Goal: Information Seeking & Learning: Learn about a topic

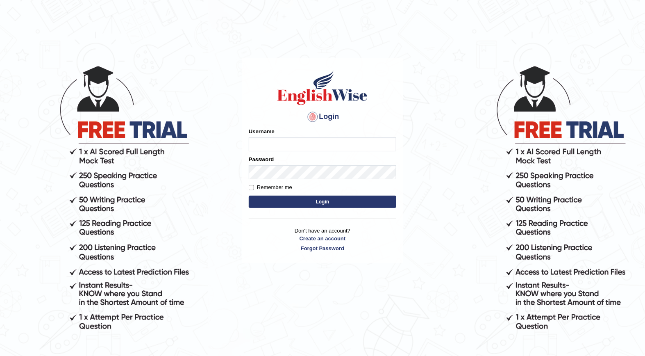
click at [259, 147] on input "Username" at bounding box center [323, 144] width 148 height 14
type input "Fatimah"
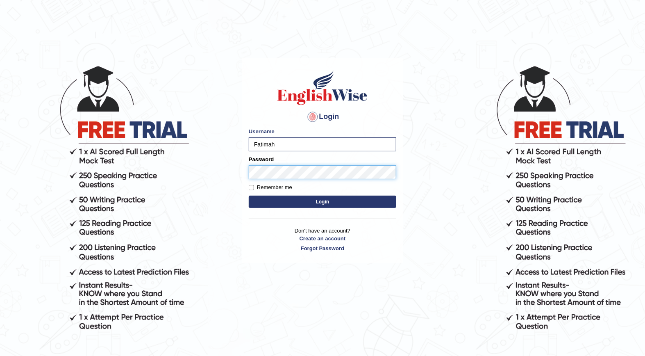
click at [249, 196] on button "Login" at bounding box center [323, 202] width 148 height 12
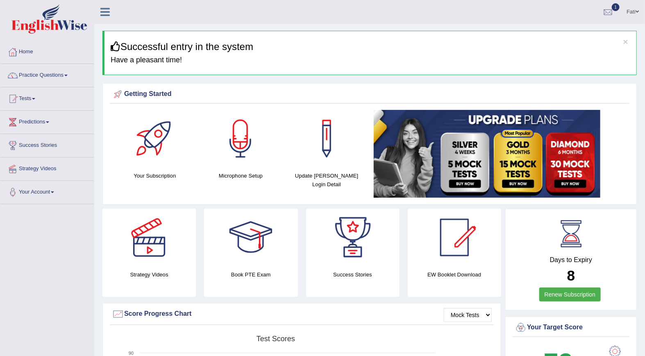
click at [44, 75] on link "Practice Questions" at bounding box center [46, 74] width 93 height 20
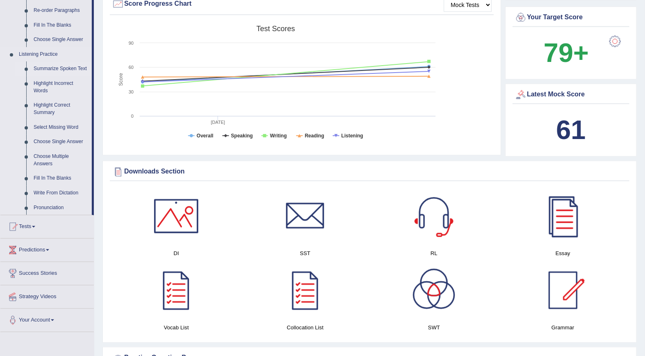
scroll to position [319, 0]
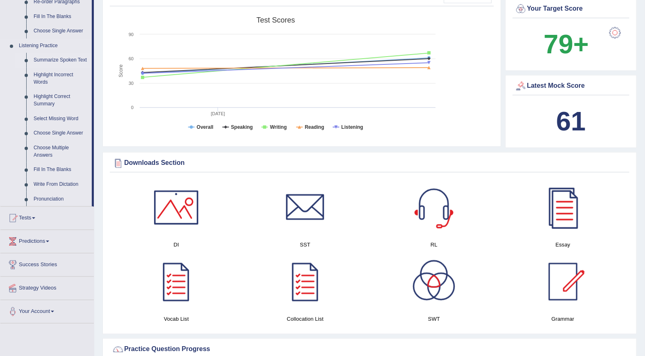
click at [57, 60] on link "Summarize Spoken Text" at bounding box center [61, 60] width 62 height 15
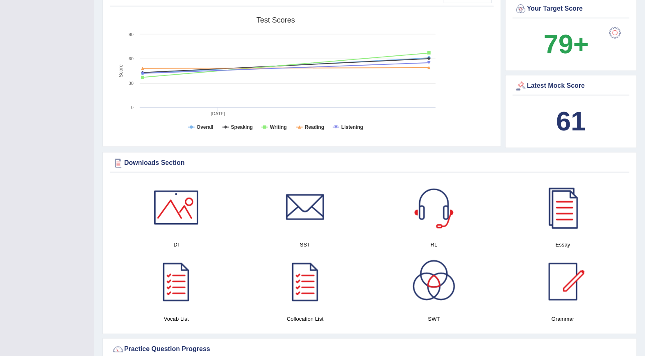
scroll to position [124, 0]
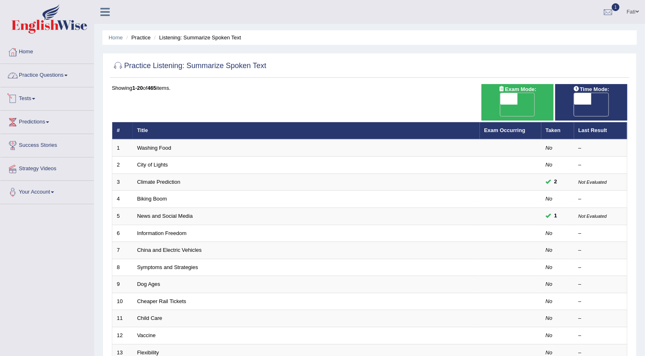
click at [40, 75] on link "Practice Questions" at bounding box center [46, 74] width 93 height 20
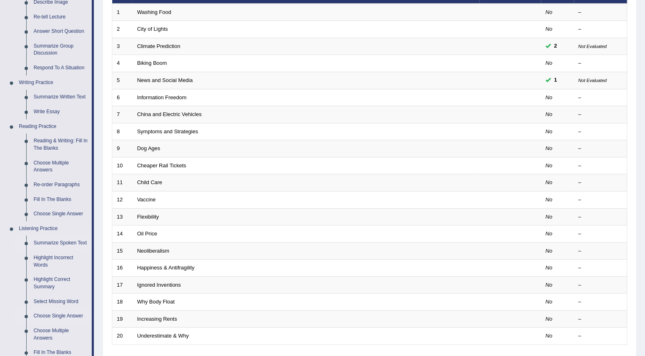
scroll to position [286, 0]
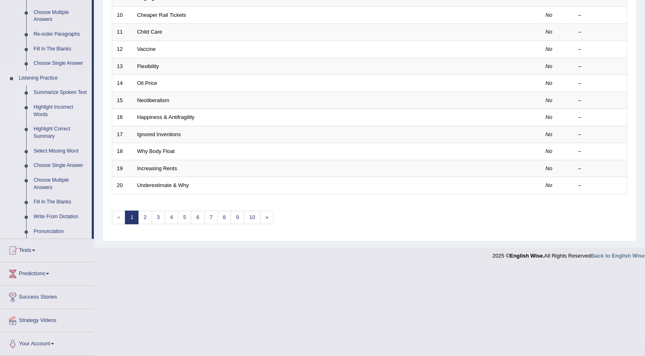
click at [46, 105] on link "Highlight Incorrect Words" at bounding box center [61, 111] width 62 height 22
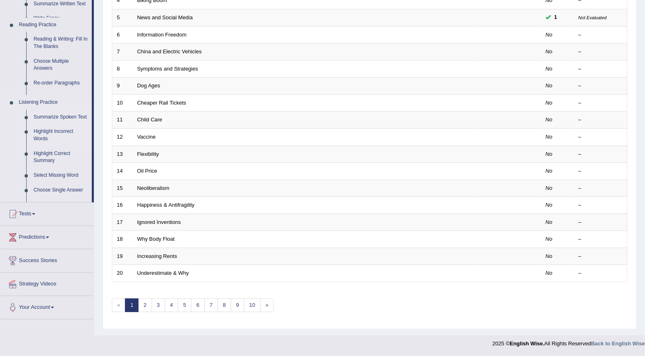
scroll to position [187, 0]
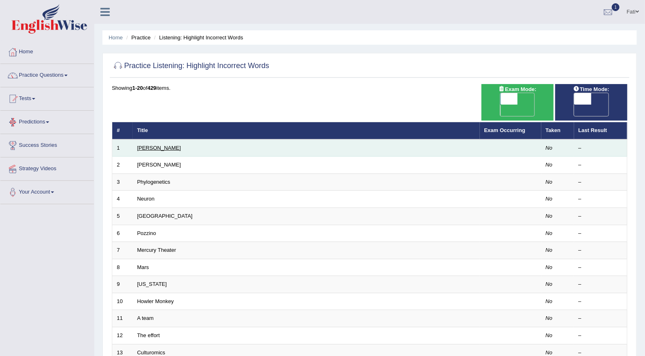
click at [150, 145] on link "Harold" at bounding box center [159, 148] width 44 height 6
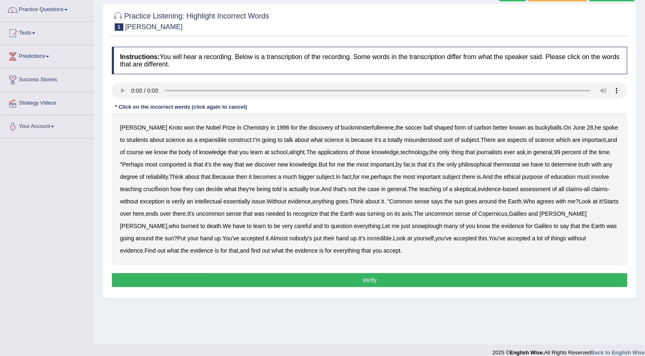
scroll to position [74, 0]
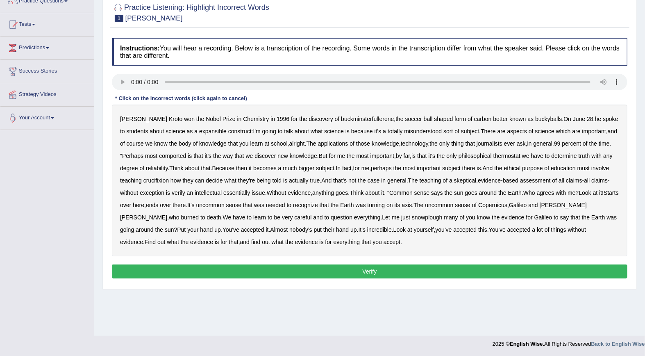
click at [205, 132] on b "expansible" at bounding box center [212, 131] width 27 height 7
click at [186, 156] on b "comported" at bounding box center [172, 155] width 27 height 7
click at [521, 158] on b "thermostat" at bounding box center [507, 155] width 27 height 7
click at [169, 181] on b "crucifixion" at bounding box center [155, 180] width 25 height 7
click at [185, 195] on b "verily" at bounding box center [179, 192] width 14 height 7
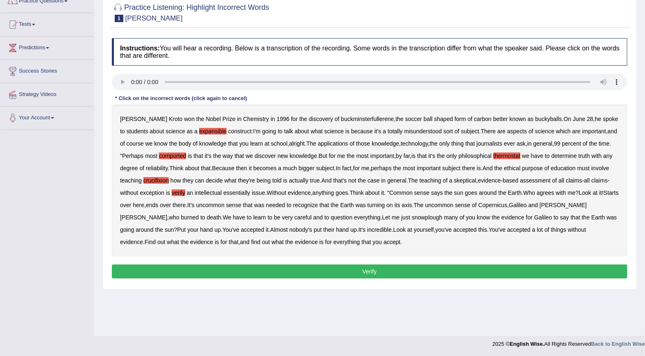
click at [412, 208] on b "axis" at bounding box center [407, 205] width 10 height 7
click at [412, 205] on b "axis" at bounding box center [407, 205] width 10 height 7
click at [398, 272] on button "Verify" at bounding box center [370, 271] width 516 height 14
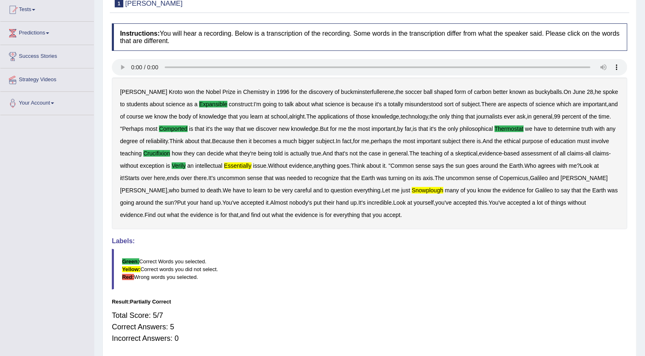
scroll to position [29, 0]
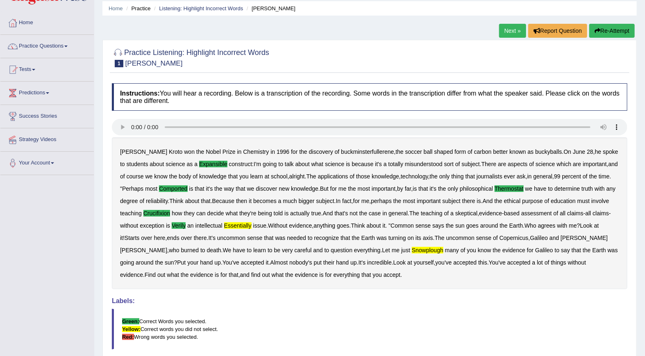
click at [505, 31] on link "Next »" at bounding box center [512, 31] width 27 height 14
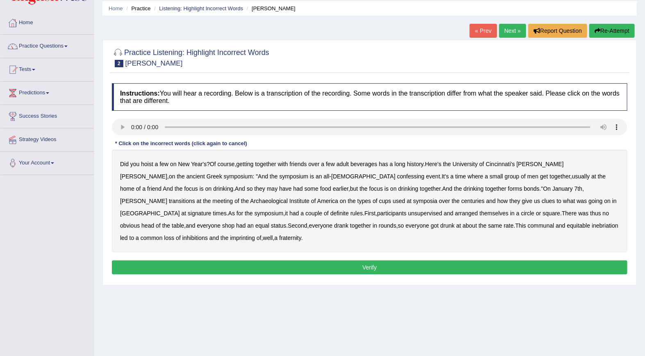
scroll to position [46, 0]
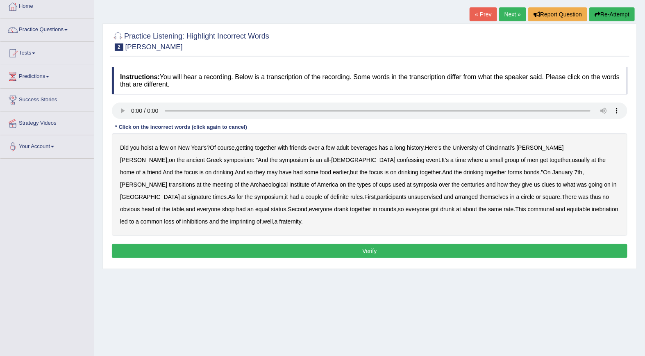
click at [205, 157] on b "ancient" at bounding box center [196, 160] width 18 height 7
click at [397, 162] on b "confessing" at bounding box center [410, 160] width 27 height 7
click at [212, 193] on b "signature" at bounding box center [200, 196] width 24 height 7
drag, startPoint x: 168, startPoint y: 196, endPoint x: 184, endPoint y: 195, distance: 15.2
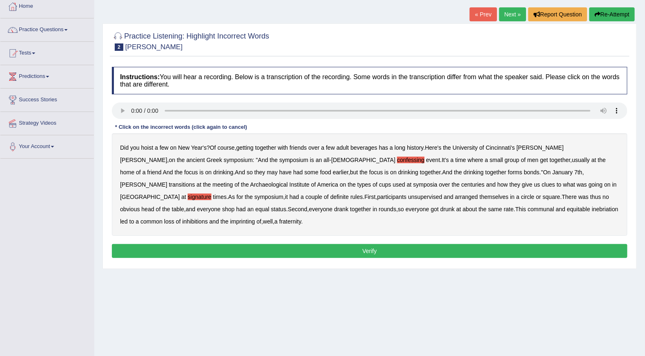
click at [408, 195] on b "unsupervised" at bounding box center [425, 196] width 34 height 7
click at [364, 244] on button "Verify" at bounding box center [370, 251] width 516 height 14
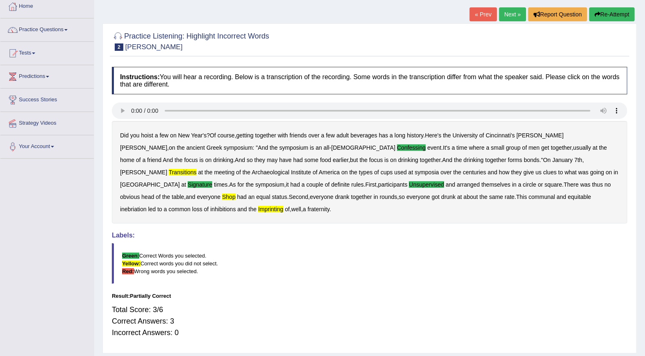
click at [614, 19] on button "Re-Attempt" at bounding box center [612, 14] width 46 height 14
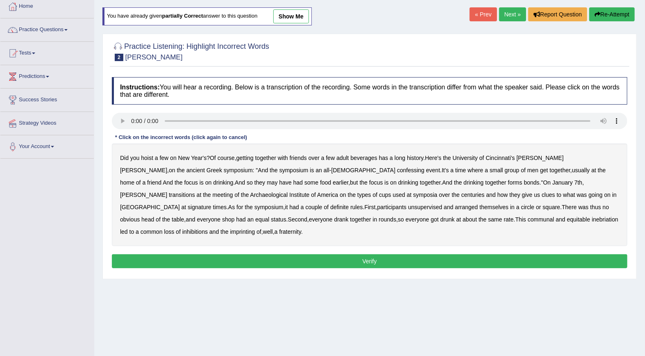
click at [397, 173] on b "confessing" at bounding box center [410, 170] width 27 height 7
click at [212, 204] on b "signature" at bounding box center [200, 207] width 24 height 7
click at [408, 209] on b "unsupervised" at bounding box center [425, 207] width 34 height 7
click at [234, 216] on b "shop" at bounding box center [228, 219] width 12 height 7
click at [255, 228] on b "imprinting" at bounding box center [242, 231] width 25 height 7
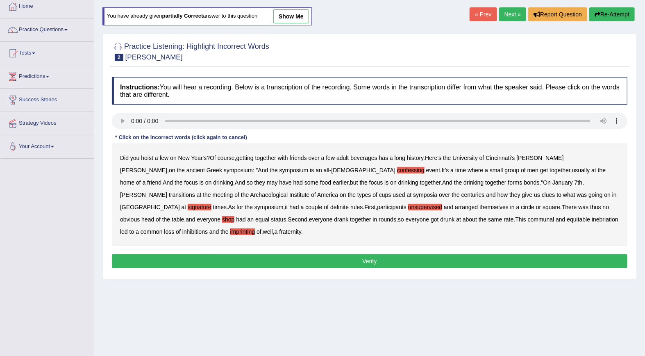
click at [423, 254] on button "Verify" at bounding box center [370, 261] width 516 height 14
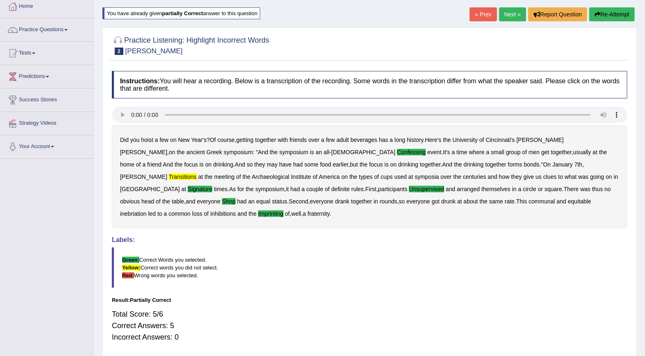
click at [197, 173] on b "transitions" at bounding box center [183, 176] width 28 height 7
click at [512, 14] on link "Next »" at bounding box center [512, 14] width 27 height 14
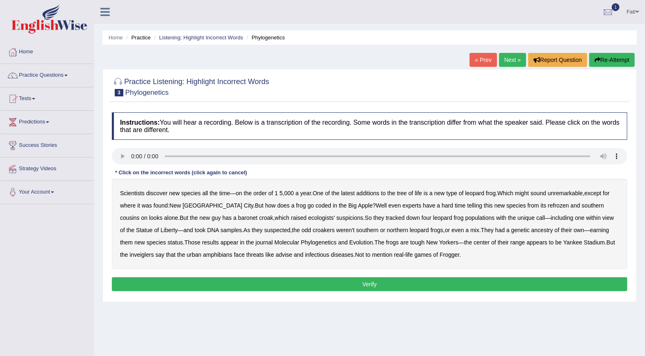
click at [316, 207] on b "coded" at bounding box center [324, 205] width 16 height 7
drag, startPoint x: 198, startPoint y: 220, endPoint x: 232, endPoint y: 221, distance: 34.9
click at [238, 220] on b "baronet" at bounding box center [247, 217] width 19 height 7
click at [154, 251] on b "inveiglers" at bounding box center [142, 254] width 24 height 7
drag, startPoint x: 503, startPoint y: 231, endPoint x: 543, endPoint y: 234, distance: 40.3
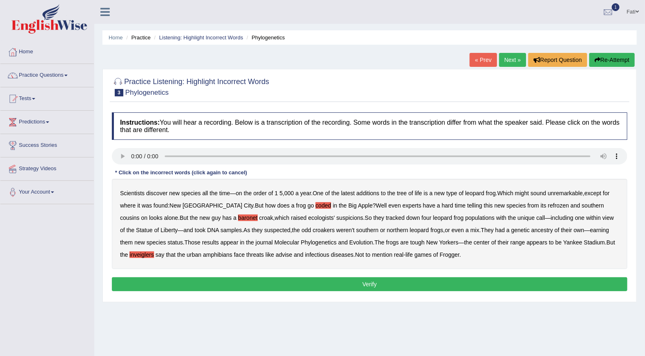
click at [532, 231] on b "ancestry" at bounding box center [543, 230] width 22 height 7
click at [532, 227] on b "ancestry" at bounding box center [543, 230] width 22 height 7
click at [396, 285] on button "Verify" at bounding box center [370, 284] width 516 height 14
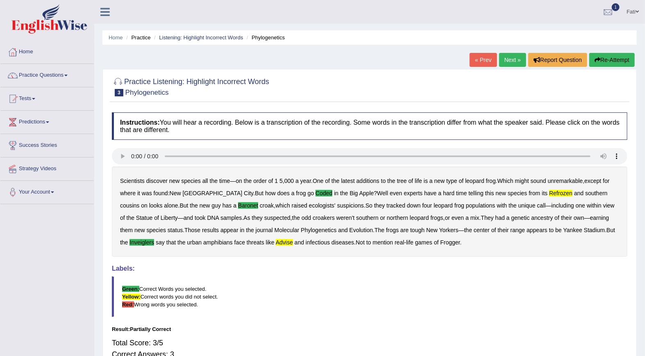
click at [507, 59] on link "Next »" at bounding box center [512, 60] width 27 height 14
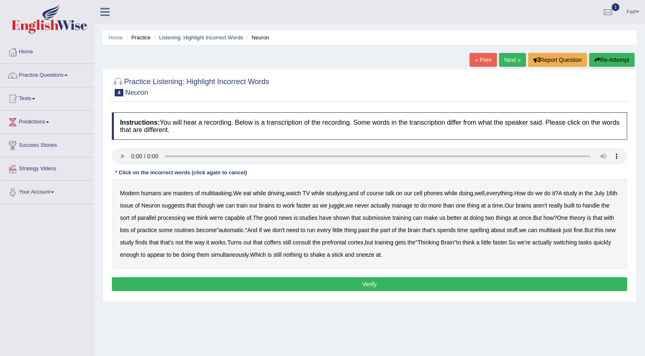
click at [384, 194] on b "course" at bounding box center [375, 193] width 17 height 7
drag, startPoint x: 382, startPoint y: 191, endPoint x: 423, endPoint y: 193, distance: 40.6
click at [384, 191] on b "course" at bounding box center [375, 193] width 17 height 7
click at [215, 207] on b "though" at bounding box center [207, 205] width 18 height 7
drag, startPoint x: 388, startPoint y: 221, endPoint x: 432, endPoint y: 222, distance: 44.7
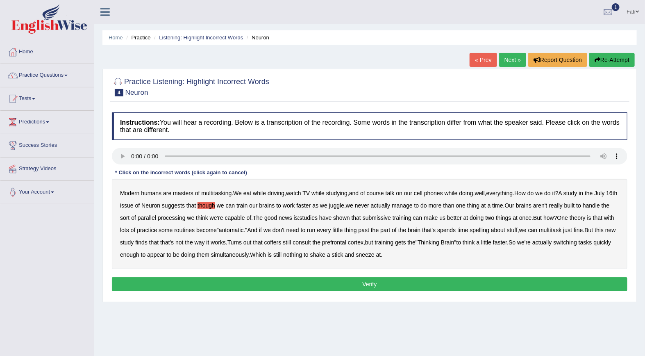
click at [395, 222] on div "Modern humans are masters of multitasking . We eat while driving , watch TV whi…" at bounding box center [370, 224] width 516 height 90
drag, startPoint x: 391, startPoint y: 219, endPoint x: 424, endPoint y: 219, distance: 33.2
click at [391, 219] on b "submissive" at bounding box center [377, 217] width 28 height 7
drag, startPoint x: 496, startPoint y: 230, endPoint x: 514, endPoint y: 232, distance: 18.2
click at [489, 231] on b "spelling" at bounding box center [479, 230] width 19 height 7
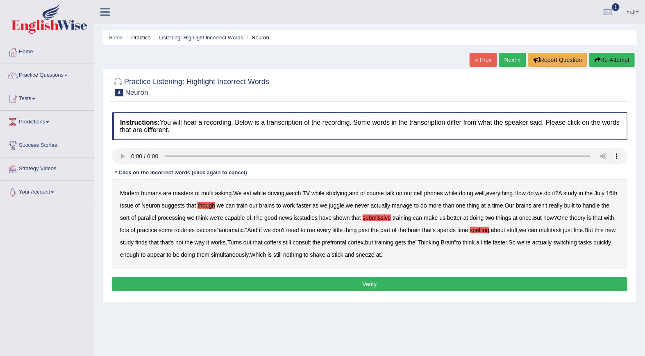
drag, startPoint x: 300, startPoint y: 243, endPoint x: 337, endPoint y: 245, distance: 37.7
click at [282, 243] on b "coffers" at bounding box center [272, 242] width 17 height 7
click at [393, 282] on button "Verify" at bounding box center [370, 284] width 516 height 14
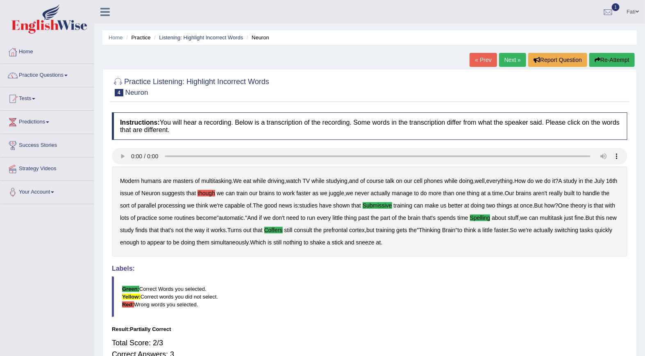
click at [515, 58] on link "Next »" at bounding box center [512, 60] width 27 height 14
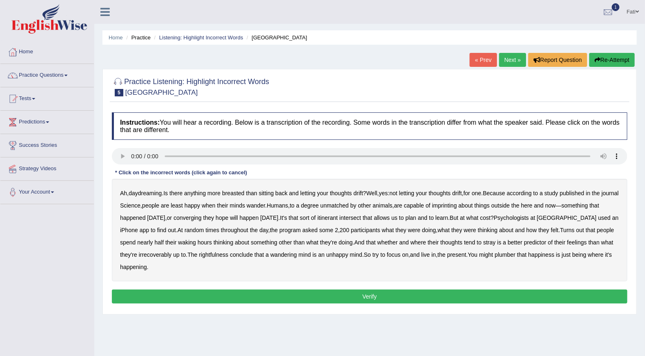
drag, startPoint x: 234, startPoint y: 194, endPoint x: 260, endPoint y: 194, distance: 25.4
click at [243, 194] on b "breasted" at bounding box center [233, 193] width 22 height 7
click at [457, 208] on b "imprinting" at bounding box center [444, 205] width 25 height 7
drag, startPoint x: 178, startPoint y: 254, endPoint x: 189, endPoint y: 255, distance: 11.5
click at [171, 254] on b "irrecoverably" at bounding box center [155, 254] width 33 height 7
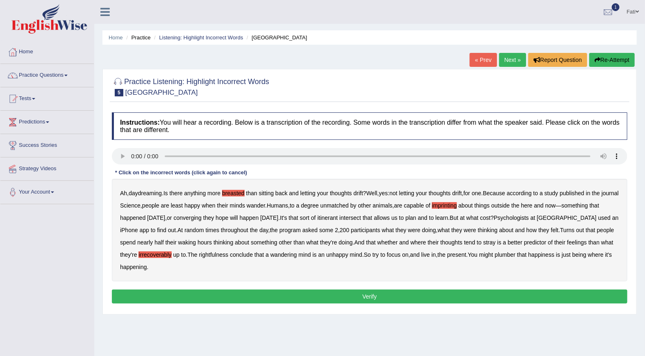
drag, startPoint x: 535, startPoint y: 255, endPoint x: 562, endPoint y: 257, distance: 27.5
click at [516, 254] on b "plumber" at bounding box center [505, 254] width 21 height 7
click at [421, 298] on button "Verify" at bounding box center [370, 296] width 516 height 14
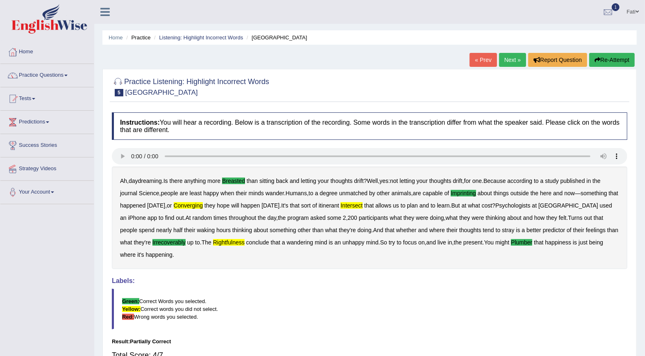
click at [616, 59] on button "Re-Attempt" at bounding box center [612, 60] width 46 height 14
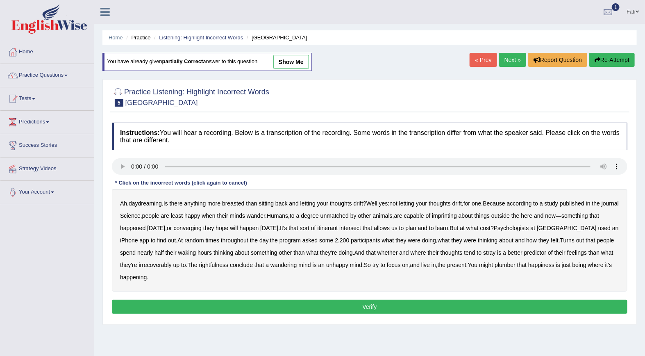
click at [239, 204] on b "breasted" at bounding box center [233, 203] width 22 height 7
click at [319, 216] on b "degree" at bounding box center [310, 215] width 18 height 7
click at [319, 215] on b "degree" at bounding box center [310, 215] width 18 height 7
click at [457, 218] on b "imprinting" at bounding box center [444, 215] width 25 height 7
click at [171, 264] on b "irrecoverably" at bounding box center [155, 265] width 33 height 7
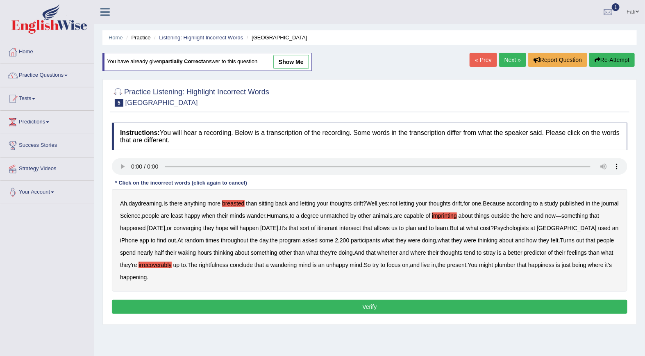
click at [516, 263] on b "plumber" at bounding box center [505, 265] width 21 height 7
click at [202, 230] on b "converging" at bounding box center [188, 228] width 28 height 7
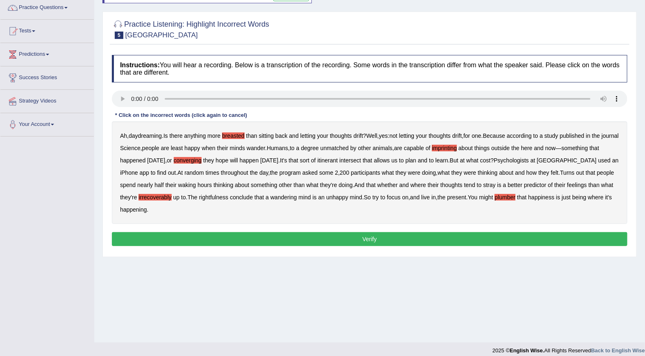
scroll to position [74, 0]
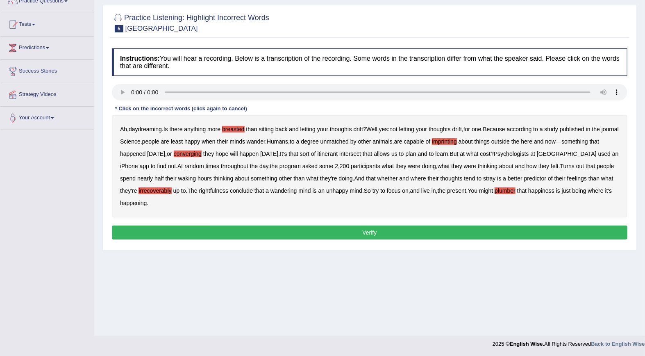
click at [356, 232] on button "Verify" at bounding box center [370, 232] width 516 height 14
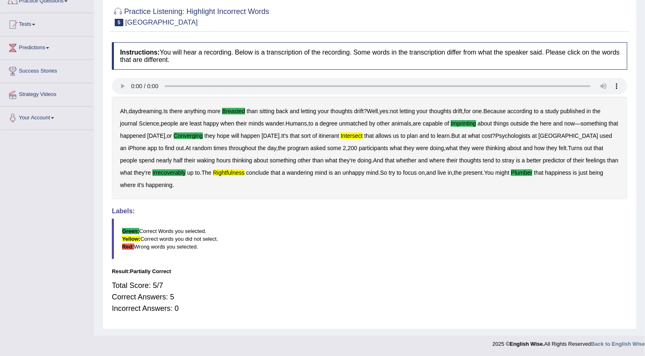
scroll to position [0, 0]
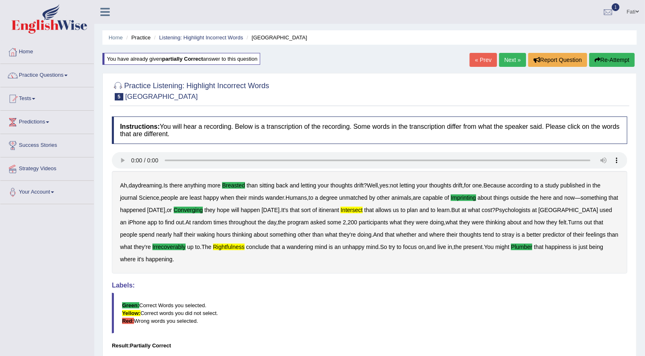
click at [507, 61] on link "Next »" at bounding box center [512, 60] width 27 height 14
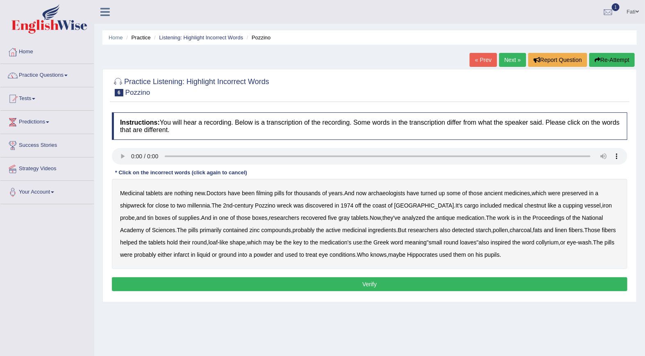
click at [271, 193] on b "filming" at bounding box center [264, 193] width 16 height 7
click at [525, 207] on b "chestnut" at bounding box center [536, 205] width 22 height 7
click at [174, 255] on b "infarct" at bounding box center [182, 254] width 16 height 7
click at [372, 288] on button "Verify" at bounding box center [370, 284] width 516 height 14
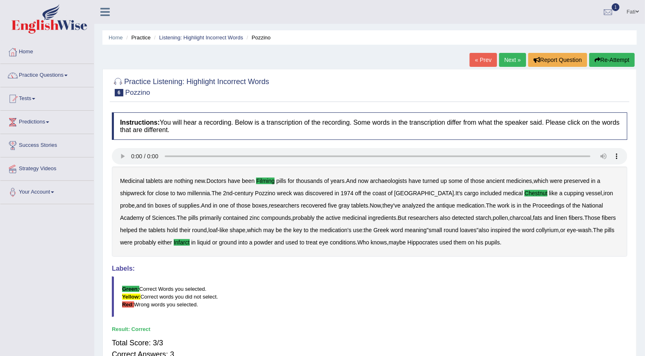
click at [507, 59] on link "Next »" at bounding box center [512, 60] width 27 height 14
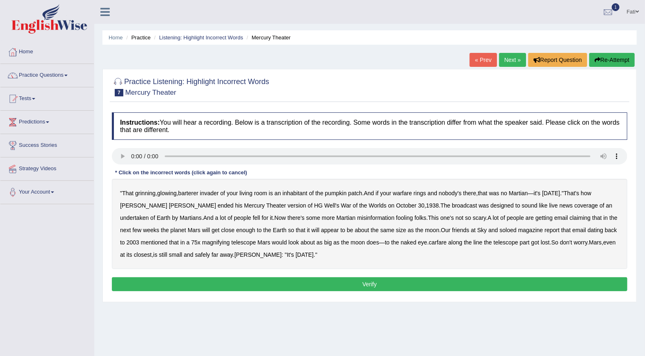
click at [198, 194] on b "barterer" at bounding box center [188, 193] width 20 height 7
click at [410, 195] on b "warfare" at bounding box center [402, 193] width 19 height 7
click at [149, 214] on b "undertaken" at bounding box center [134, 217] width 29 height 7
click at [500, 230] on b "soloed" at bounding box center [508, 230] width 17 height 7
drag, startPoint x: 384, startPoint y: 241, endPoint x: 420, endPoint y: 247, distance: 36.6
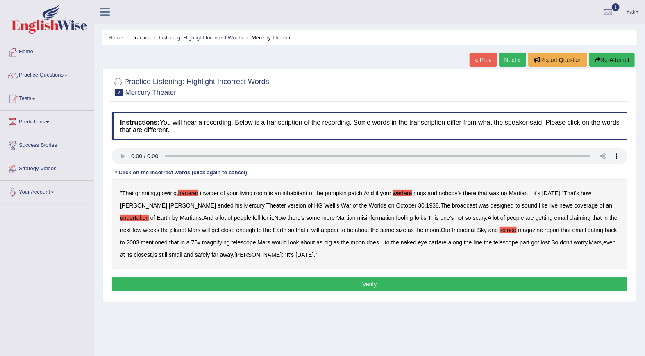
click at [429, 242] on b "carfare" at bounding box center [438, 242] width 18 height 7
click at [309, 281] on button "Verify" at bounding box center [370, 284] width 516 height 14
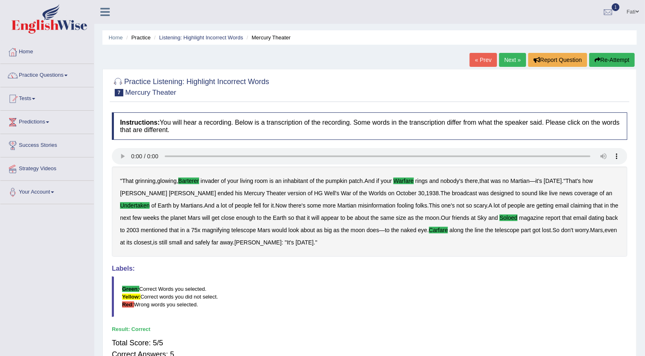
click at [510, 64] on link "Next »" at bounding box center [512, 60] width 27 height 14
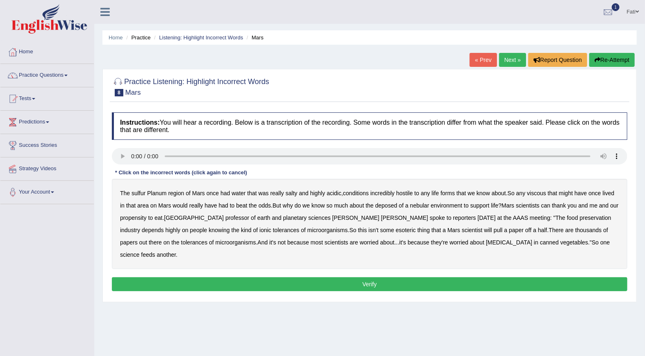
click at [137, 193] on b "sulfur" at bounding box center [139, 193] width 14 height 7
drag, startPoint x: 541, startPoint y: 196, endPoint x: 562, endPoint y: 197, distance: 20.9
click at [542, 196] on b "viscous" at bounding box center [536, 193] width 19 height 7
click at [384, 207] on b "deposed" at bounding box center [386, 205] width 22 height 7
click at [538, 232] on b "half" at bounding box center [542, 230] width 9 height 7
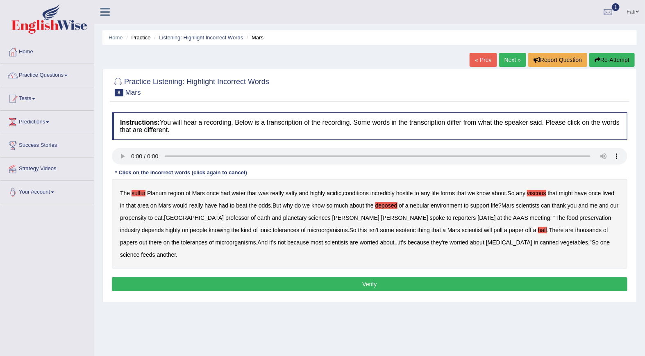
click at [488, 277] on button "Verify" at bounding box center [370, 284] width 516 height 14
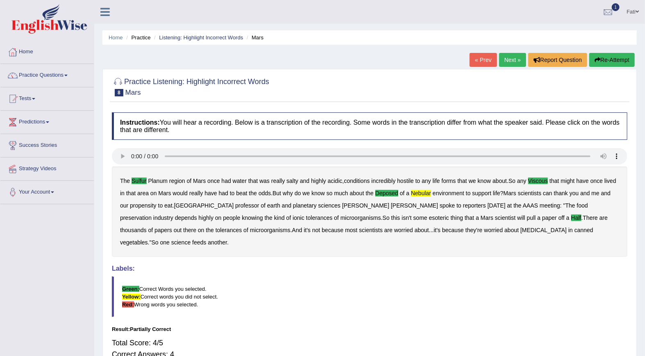
click at [508, 61] on link "Next »" at bounding box center [512, 60] width 27 height 14
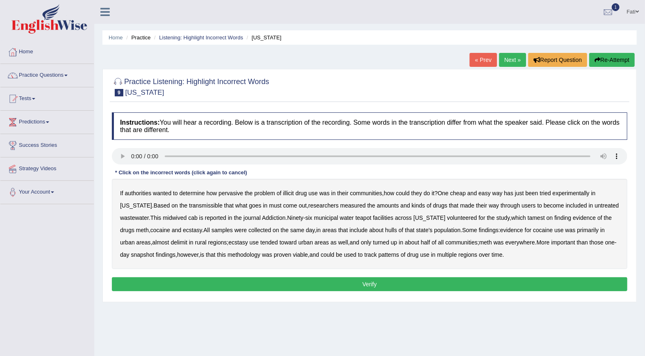
click at [201, 208] on b "transmissible" at bounding box center [206, 205] width 34 height 7
click at [183, 219] on b "midwived" at bounding box center [175, 217] width 24 height 7
click at [534, 218] on b "tamest" at bounding box center [536, 217] width 17 height 7
click at [202, 242] on b "rural" at bounding box center [200, 242] width 11 height 7
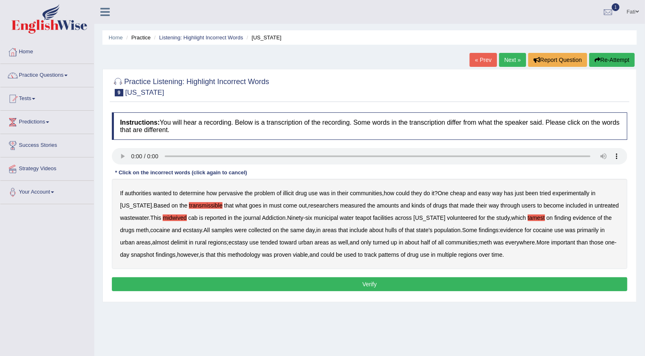
click at [186, 244] on b "delimit" at bounding box center [179, 242] width 16 height 7
click at [402, 281] on button "Verify" at bounding box center [370, 284] width 516 height 14
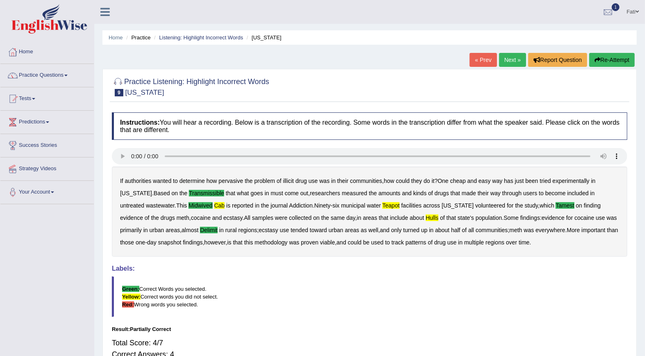
click at [597, 62] on icon "button" at bounding box center [598, 60] width 6 height 6
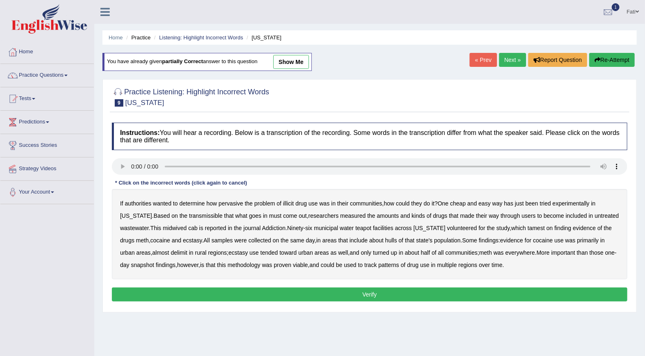
click at [200, 216] on b "transmissible" at bounding box center [206, 215] width 34 height 7
click at [186, 231] on b "midwived" at bounding box center [175, 228] width 24 height 7
click at [202, 228] on b "is" at bounding box center [201, 228] width 4 height 7
click at [195, 229] on b "cab" at bounding box center [193, 228] width 9 height 7
click at [203, 229] on b "is" at bounding box center [201, 228] width 4 height 7
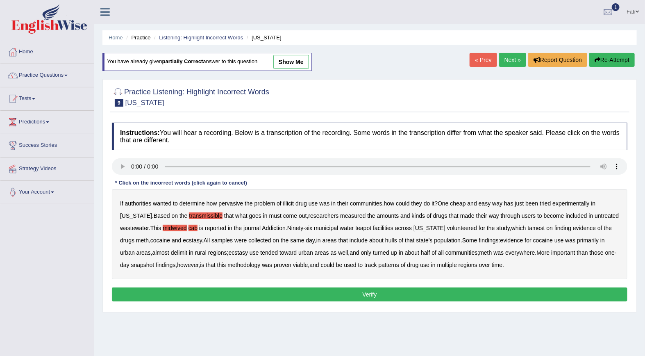
click at [537, 230] on b "tamest" at bounding box center [536, 228] width 17 height 7
click at [179, 253] on b "delimit" at bounding box center [179, 252] width 16 height 7
click at [397, 241] on b "hulls" at bounding box center [391, 240] width 12 height 7
click at [390, 293] on button "Verify" at bounding box center [370, 294] width 516 height 14
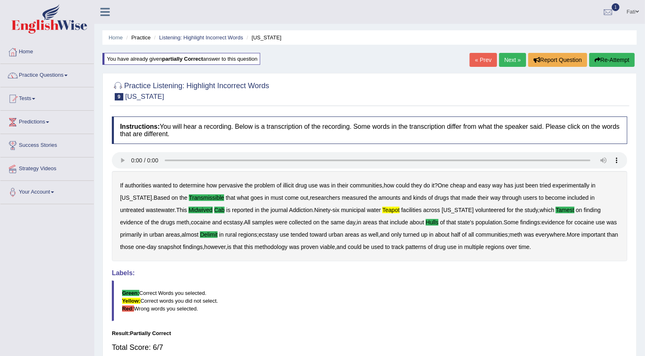
click at [510, 63] on link "Next »" at bounding box center [512, 60] width 27 height 14
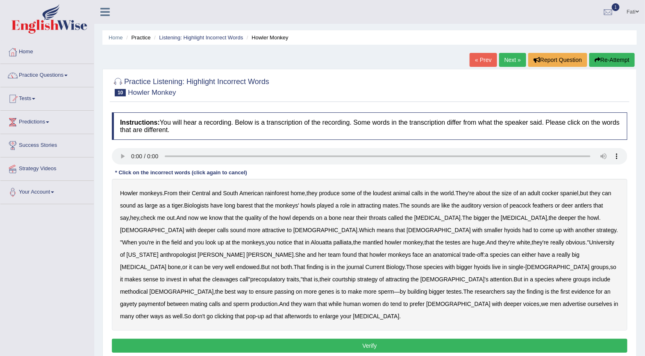
click at [181, 207] on b "tiger" at bounding box center [177, 205] width 11 height 7
click at [246, 207] on b "barest" at bounding box center [245, 205] width 16 height 7
click at [590, 206] on b "antlers" at bounding box center [583, 205] width 17 height 7
click at [238, 276] on b "cleavages" at bounding box center [225, 279] width 26 height 7
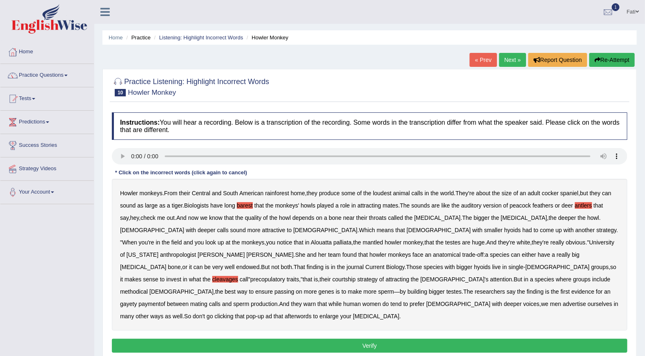
click at [130, 300] on b "gayety" at bounding box center [128, 303] width 17 height 7
click at [215, 313] on b "clicking" at bounding box center [224, 316] width 19 height 7
click at [310, 339] on button "Verify" at bounding box center [370, 346] width 516 height 14
